Goal: Navigation & Orientation: Find specific page/section

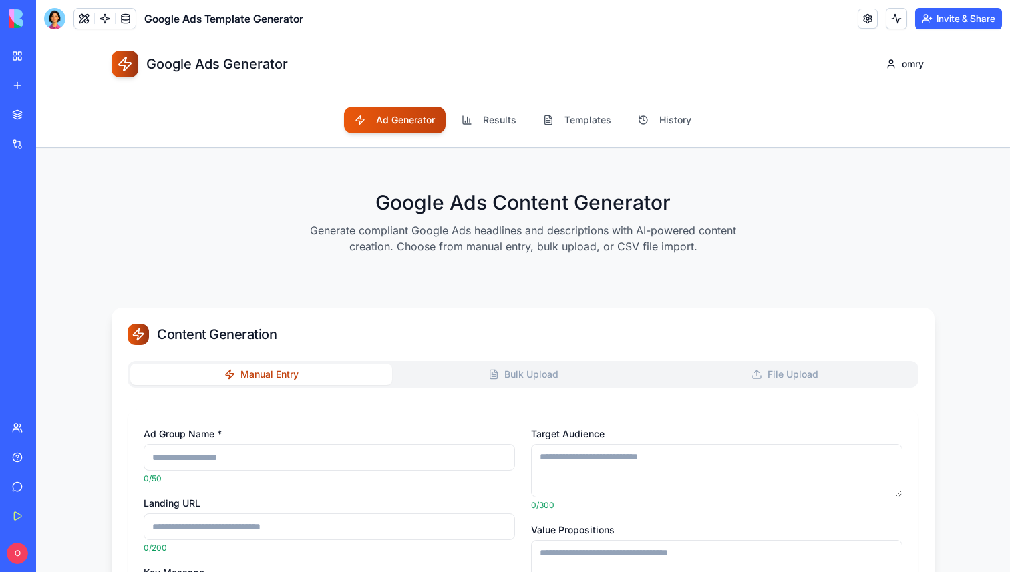
click at [12, 67] on link "My Workspace" at bounding box center [30, 56] width 53 height 27
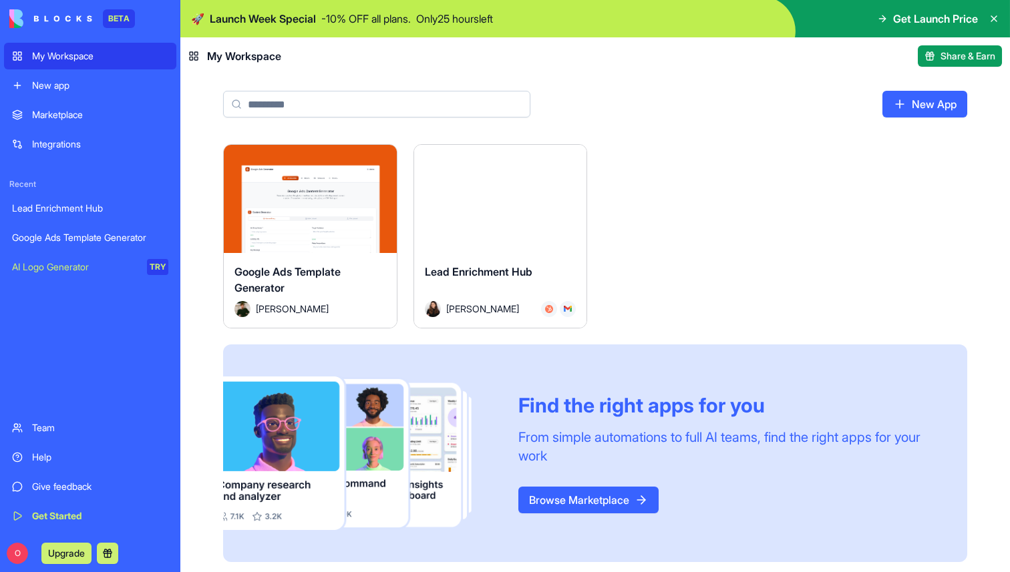
click at [611, 40] on header "My Workspace Share & Earn" at bounding box center [594, 55] width 829 height 37
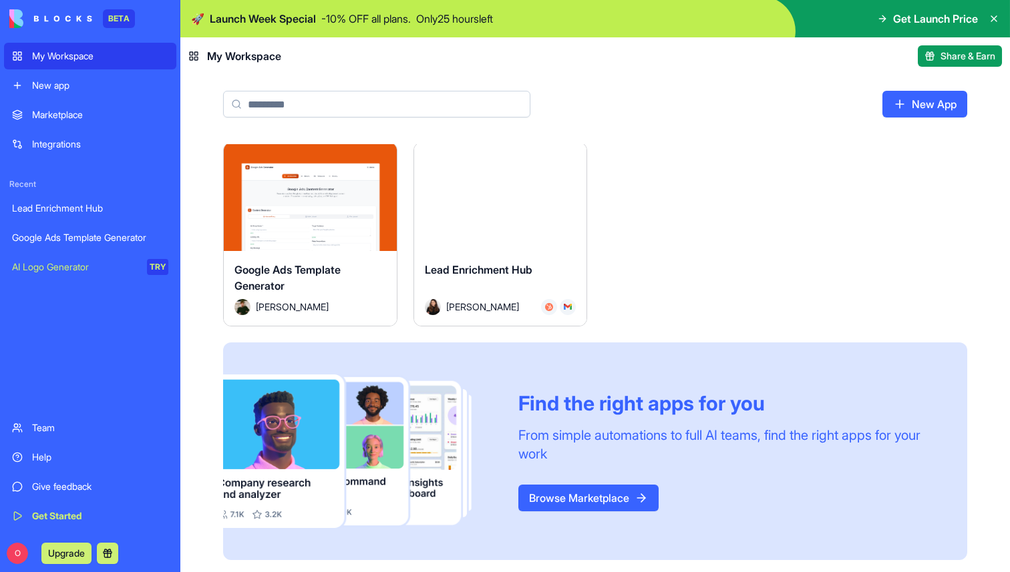
click at [61, 89] on div "New app" at bounding box center [100, 85] width 136 height 13
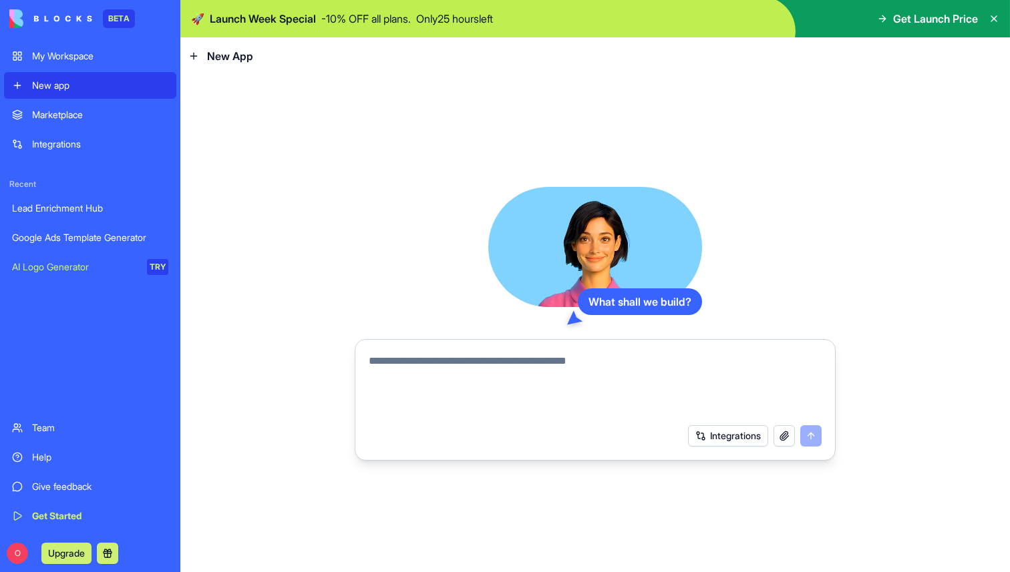
click at [57, 57] on div "My Workspace" at bounding box center [100, 55] width 136 height 13
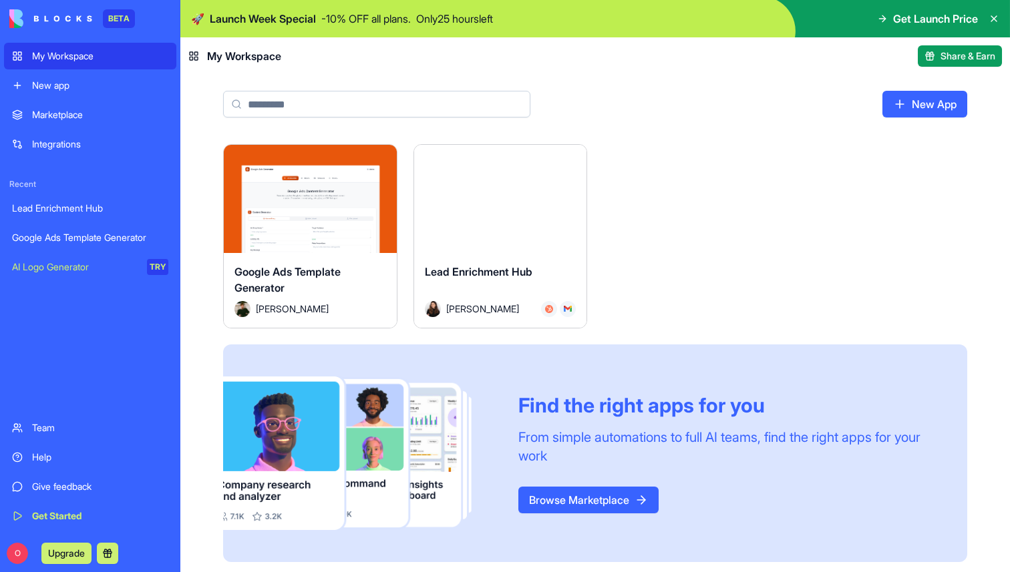
click at [67, 122] on link "Marketplace" at bounding box center [90, 115] width 172 height 27
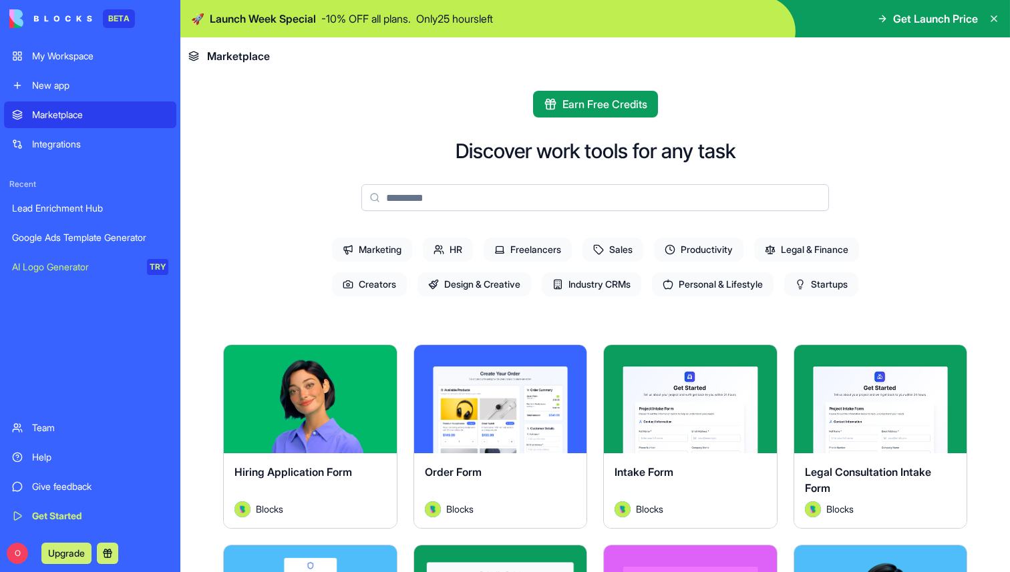
click at [51, 65] on link "My Workspace" at bounding box center [90, 56] width 172 height 27
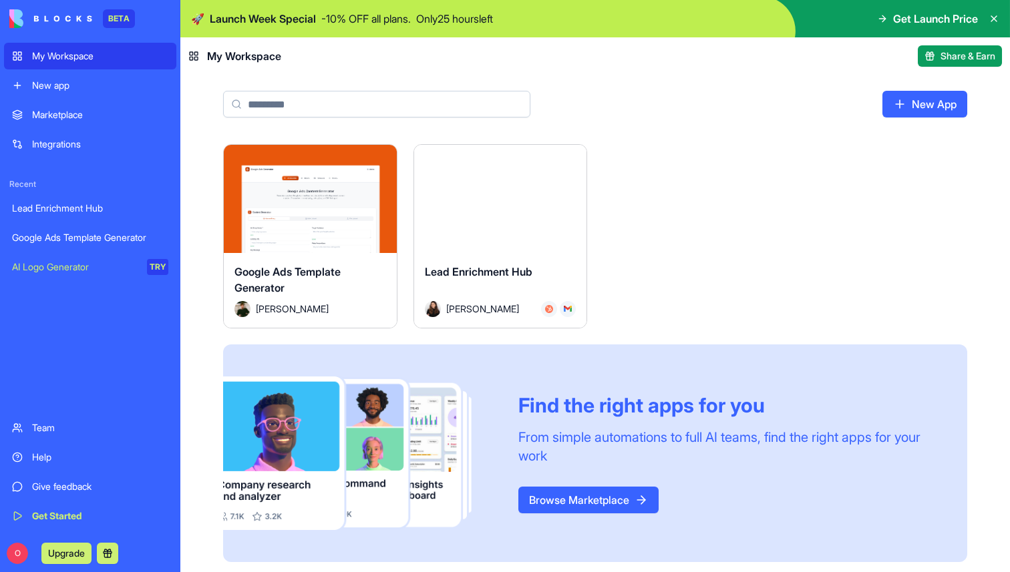
click at [927, 102] on link "New App" at bounding box center [924, 104] width 85 height 27
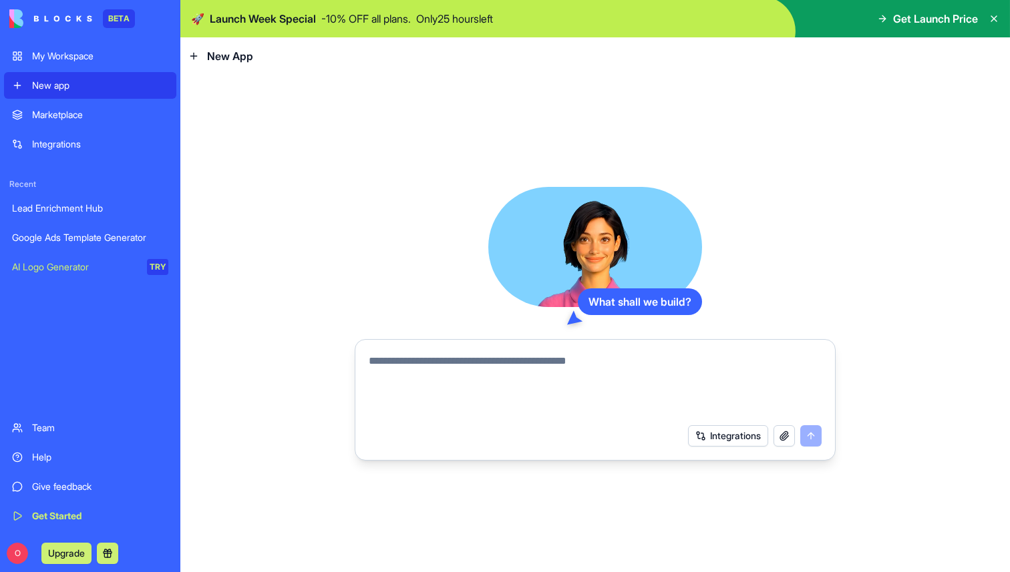
click at [67, 61] on div "My Workspace" at bounding box center [100, 55] width 136 height 13
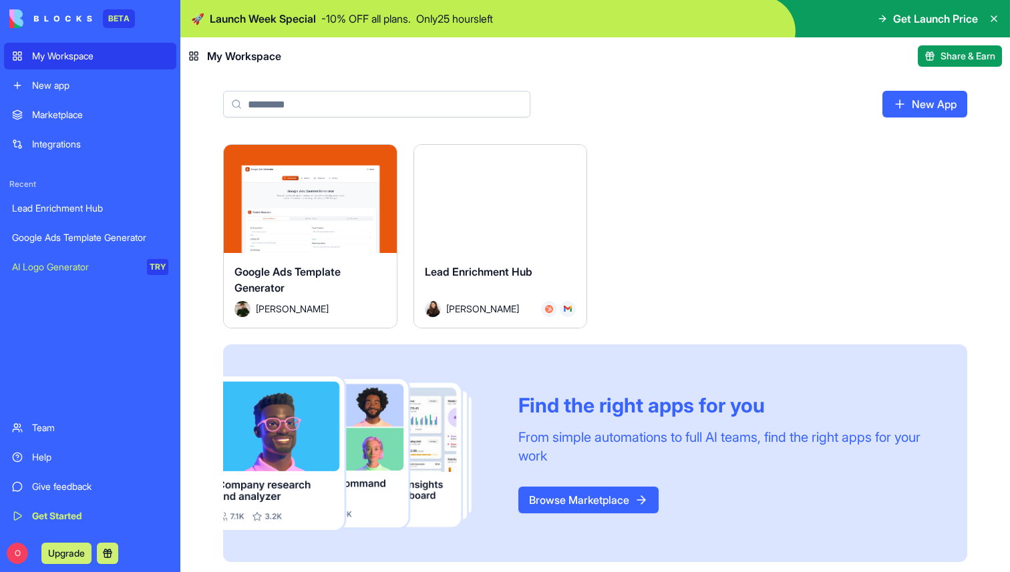
scroll to position [2, 0]
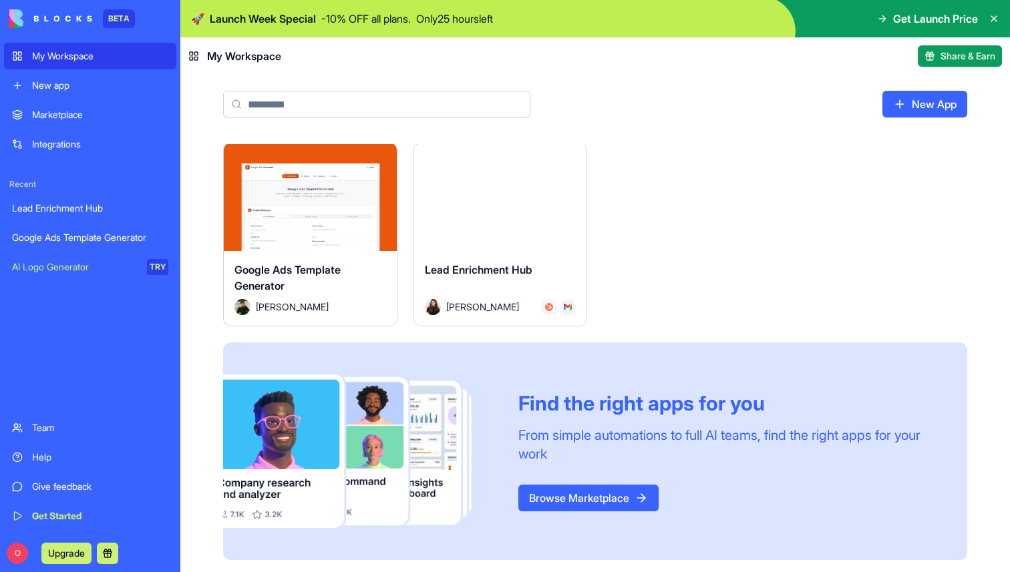
click at [958, 55] on span "Share & Earn" at bounding box center [967, 55] width 55 height 13
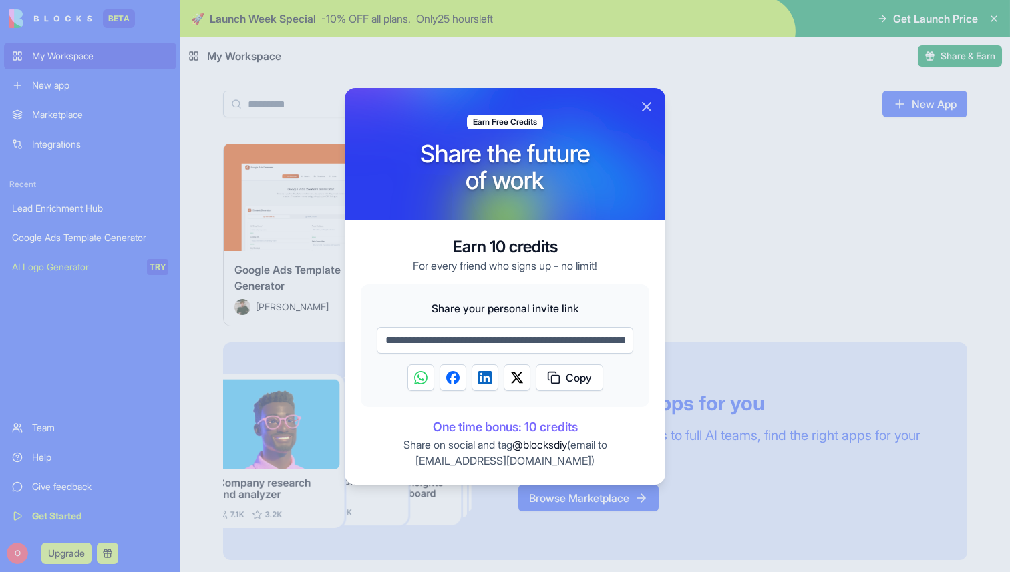
click at [576, 375] on span "Copy" at bounding box center [579, 378] width 26 height 16
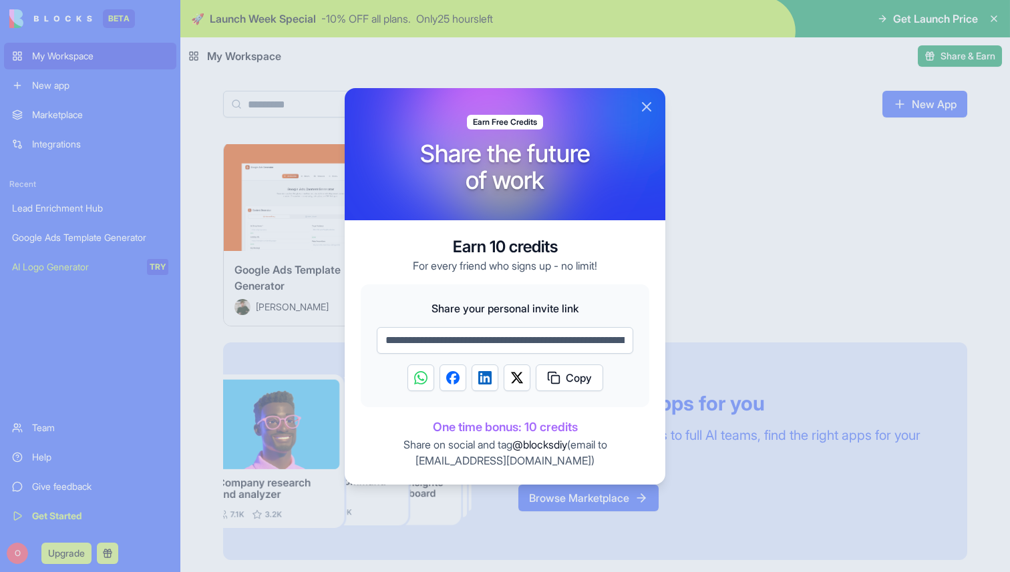
click at [648, 108] on button "Close" at bounding box center [646, 107] width 16 height 16
